Goal: Task Accomplishment & Management: Manage account settings

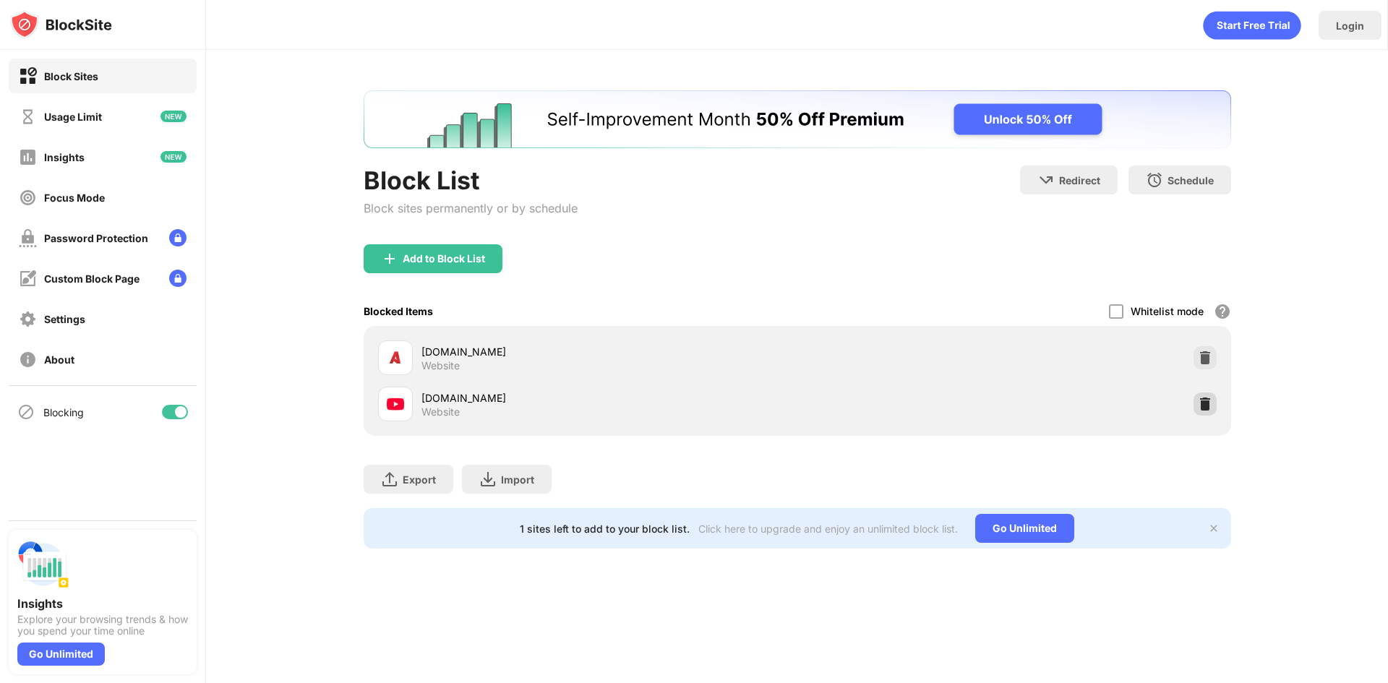
click at [1195, 403] on div at bounding box center [1205, 404] width 23 height 23
